Goal: Task Accomplishment & Management: Complete application form

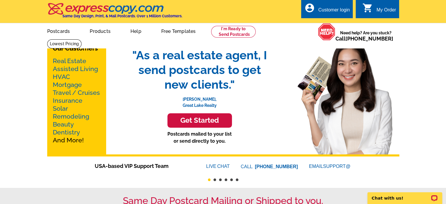
click at [325, 14] on div "Customer login" at bounding box center [334, 11] width 32 height 8
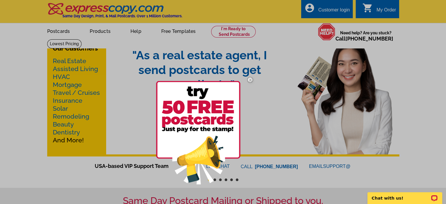
scroll to position [8, 0]
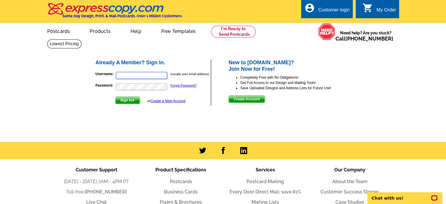
click at [123, 74] on input "Username:" at bounding box center [141, 75] width 51 height 7
type input "[EMAIL_ADDRESS][DOMAIN_NAME]"
click at [243, 100] on span "Create Account" at bounding box center [246, 98] width 36 height 7
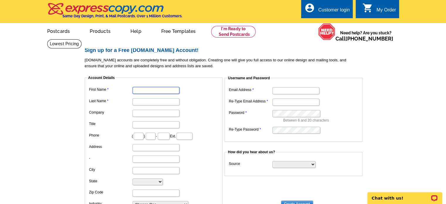
click at [140, 88] on input "First Name" at bounding box center [155, 90] width 47 height 7
type input "[PERSON_NAME]"
type input "[PERSON_NAME] [PERSON_NAME]"
type input "214"
type input "316"
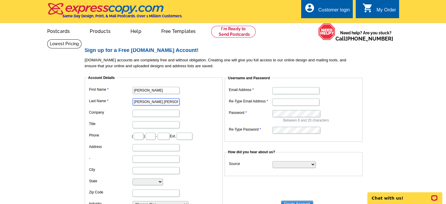
type input "1607"
type input "[STREET_ADDRESS][PERSON_NAME]"
type input "[GEOGRAPHIC_DATA]"
select select "TX"
type input "75231-8136"
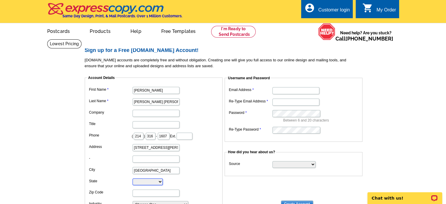
type input "[EMAIL_ADDRESS][DOMAIN_NAME]"
click at [136, 112] on input "Company" at bounding box center [155, 113] width 47 height 7
type input "RE/MAX DFW Associates"
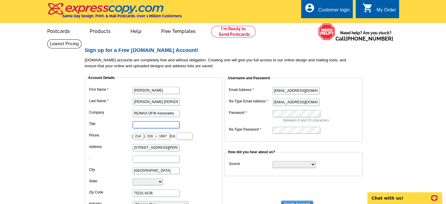
click at [135, 127] on input "Title" at bounding box center [155, 124] width 47 height 7
type input "a"
type input "A"
click at [136, 126] on input "CRS, ABR" at bounding box center [155, 124] width 47 height 7
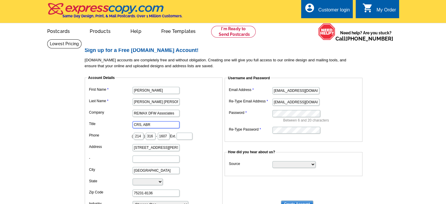
click at [158, 123] on input "CRS, ABR" at bounding box center [155, 124] width 47 height 7
type input "CRS, ABR - Agent Associate"
click at [179, 154] on dd at bounding box center [154, 158] width 132 height 9
click at [135, 148] on input "7206 Edgerton Drive" at bounding box center [155, 147] width 47 height 7
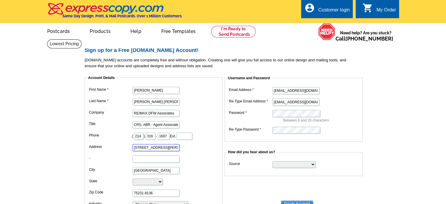
click at [166, 146] on input "7206 Edgerton Drive" at bounding box center [155, 147] width 47 height 7
type input "7"
type input "6510 Abrams Road"
type input "Suite 400"
click at [153, 192] on input "75231-8136" at bounding box center [155, 192] width 47 height 7
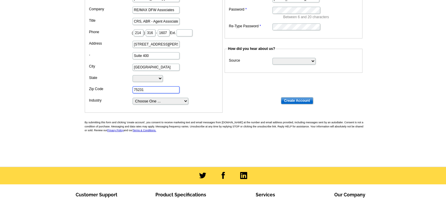
scroll to position [104, 0]
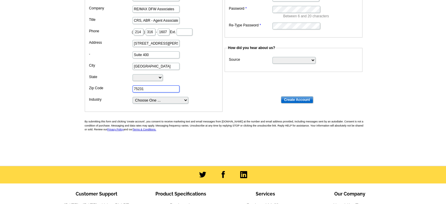
type input "75231"
click at [186, 98] on select "Choose One ... Residential Real Estate Accounting Agriculture Architecture Arts…" at bounding box center [160, 100] width 56 height 7
select select "2"
click at [132, 97] on select "Choose One ... Residential Real Estate Accounting Agriculture Architecture Arts…" at bounding box center [160, 100] width 56 height 7
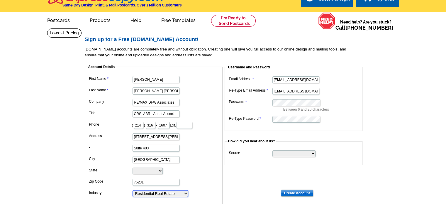
scroll to position [11, 0]
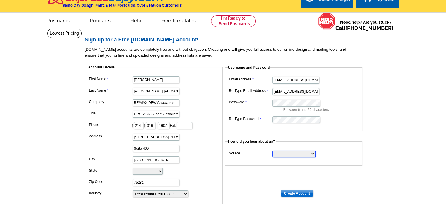
click at [312, 154] on select "Search Engine Television Ad Direct Mail Postcard Email Referred by a friend Oth…" at bounding box center [293, 153] width 43 height 7
select select "other"
click at [272, 150] on select "Search Engine Television Ad Direct Mail Postcard Email Referred by a friend Oth…" at bounding box center [293, 153] width 43 height 7
click at [158, 92] on input "Slaughter Beck" at bounding box center [155, 91] width 47 height 7
type input "Slaughter"
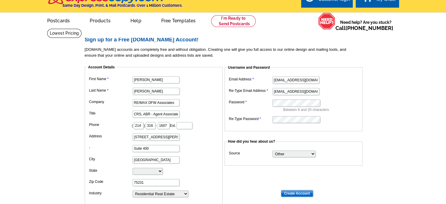
click at [198, 169] on dd "Alabama Alaska Arizona Arkansas California Colorado Connecticut District of Col…" at bounding box center [154, 170] width 132 height 9
click at [163, 113] on input "CRS, ABR - Agent Associate" at bounding box center [155, 113] width 47 height 7
click at [154, 113] on input "CRS, ABR - Agent Associate" at bounding box center [155, 113] width 47 height 7
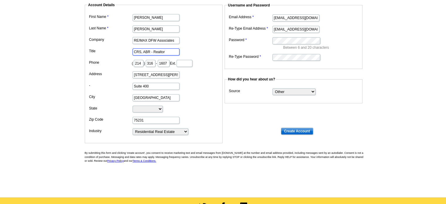
scroll to position [88, 0]
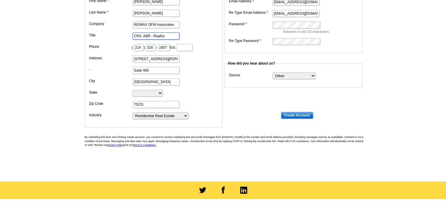
type input "CRS, ABR - Realtor"
click at [297, 114] on input "Create Account" at bounding box center [297, 115] width 32 height 7
